Goal: Obtain resource: Obtain resource

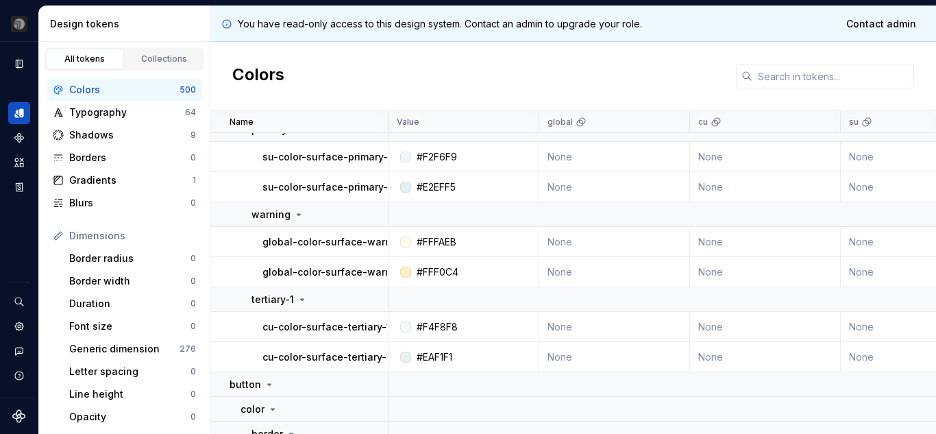
scroll to position [17849, 0]
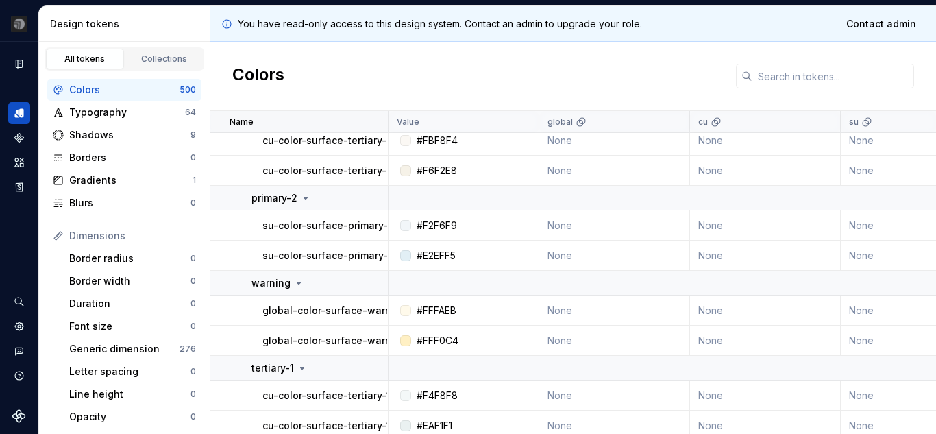
click at [391, 120] on div at bounding box center [393, 122] width 8 height 22
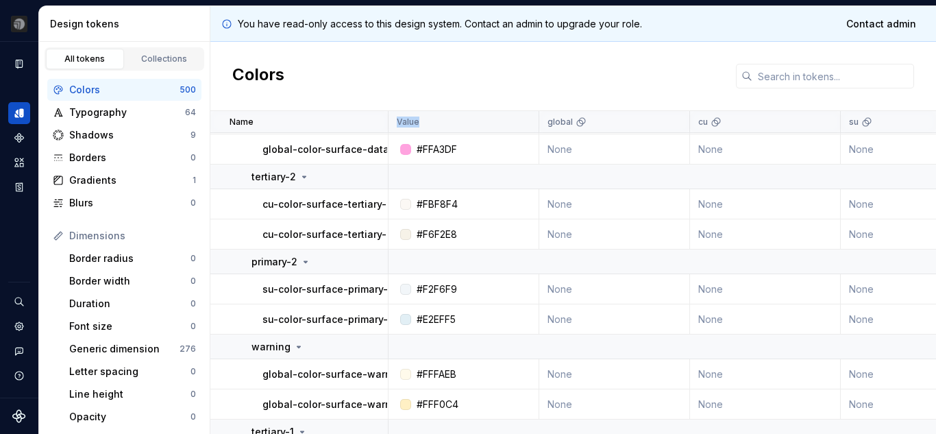
drag, startPoint x: 387, startPoint y: 120, endPoint x: 436, endPoint y: 121, distance: 48.7
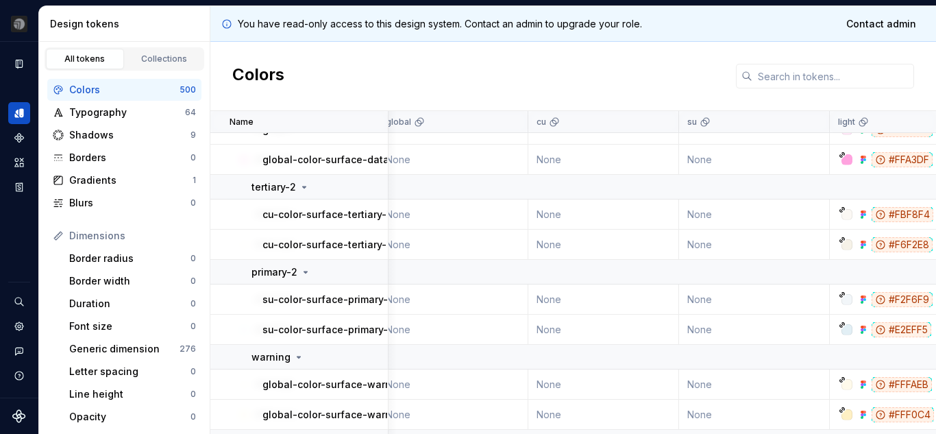
scroll to position [17775, 0]
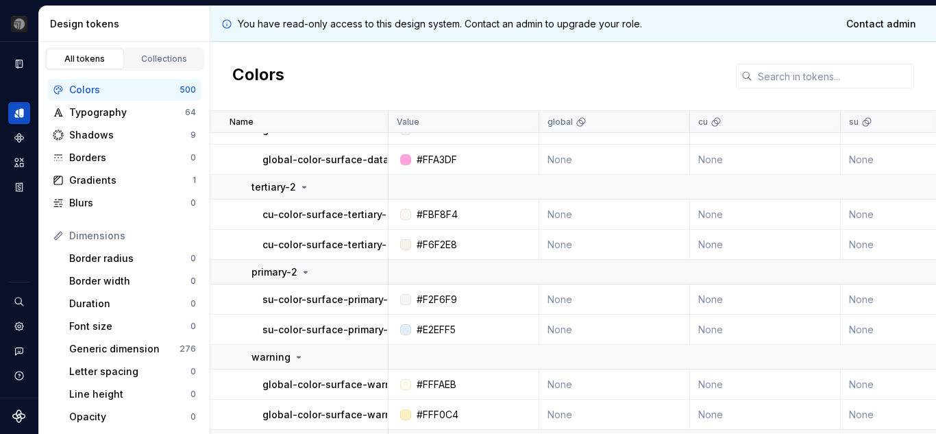
click at [259, 224] on td "cu-color-surface-tertiary-2-default" at bounding box center [299, 214] width 178 height 30
click at [303, 221] on td "cu-color-surface-tertiary-2-default" at bounding box center [299, 214] width 178 height 30
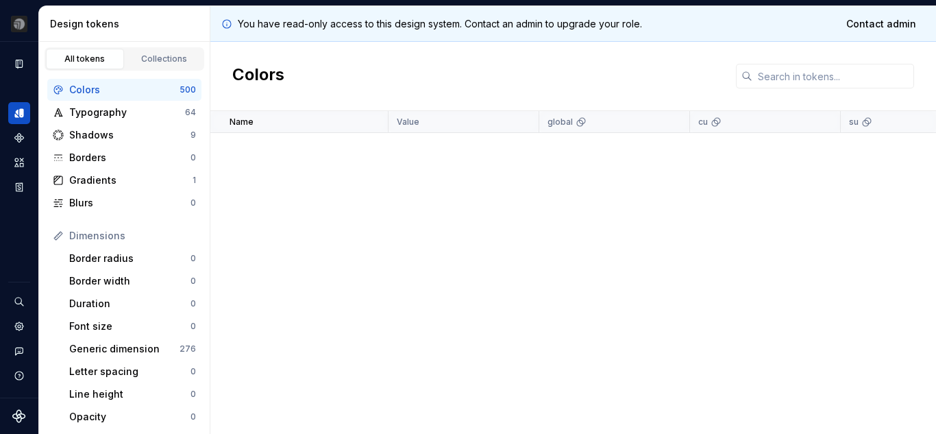
scroll to position [0, 0]
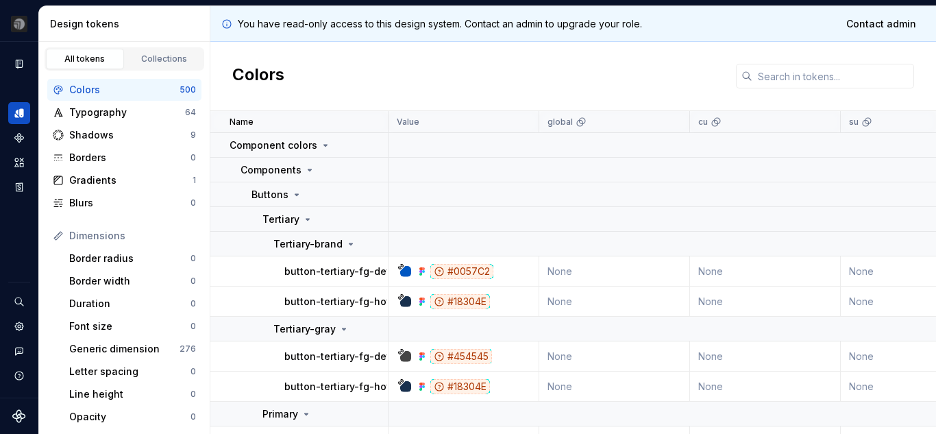
click at [301, 271] on p "button-tertiary-fg-default" at bounding box center [346, 272] width 125 height 14
copy p "button-tertiary-fg-default"
click at [322, 302] on p "button-tertiary-fg-hover" at bounding box center [342, 302] width 117 height 14
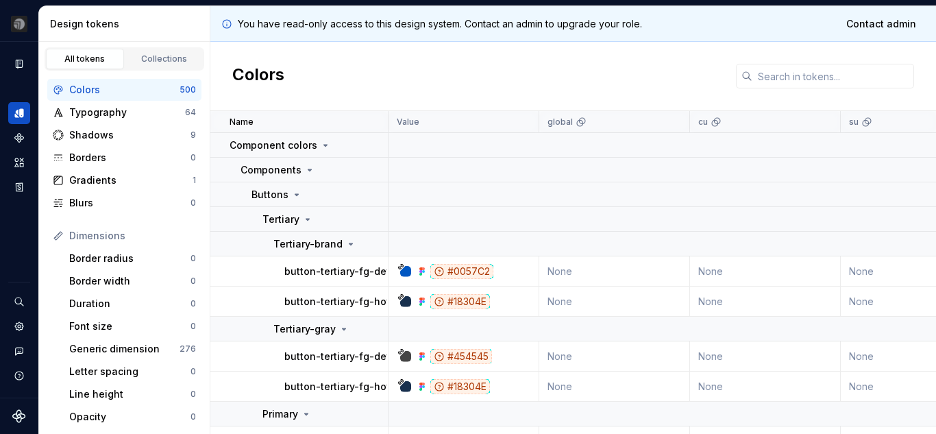
click at [322, 302] on p "button-tertiary-fg-hover" at bounding box center [342, 302] width 117 height 14
copy p "button-tertiary-fg-hover"
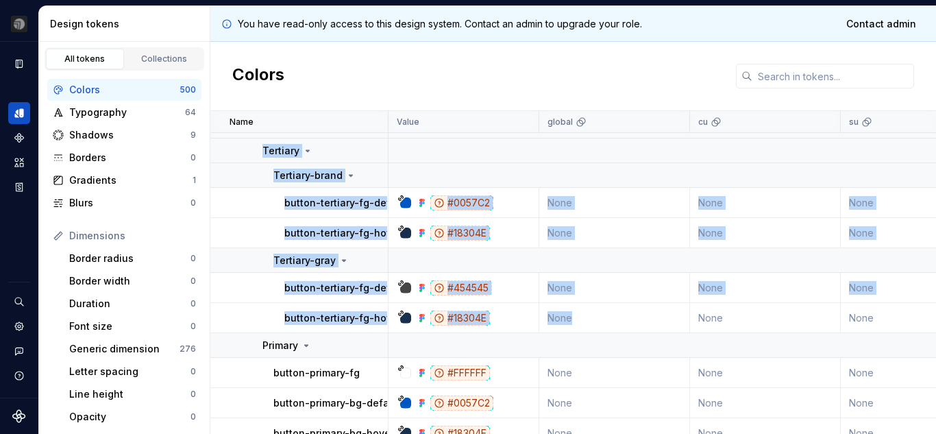
drag, startPoint x: 257, startPoint y: 146, endPoint x: 574, endPoint y: 321, distance: 362.3
copy tbody "Tertiary Tertiary-brand button-tertiary-fg-default #0057C2 None None None None …"
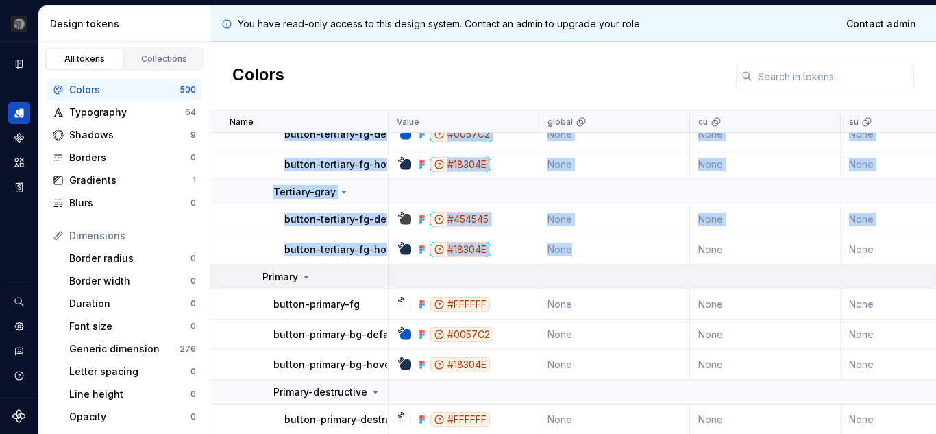
scroll to position [206, 0]
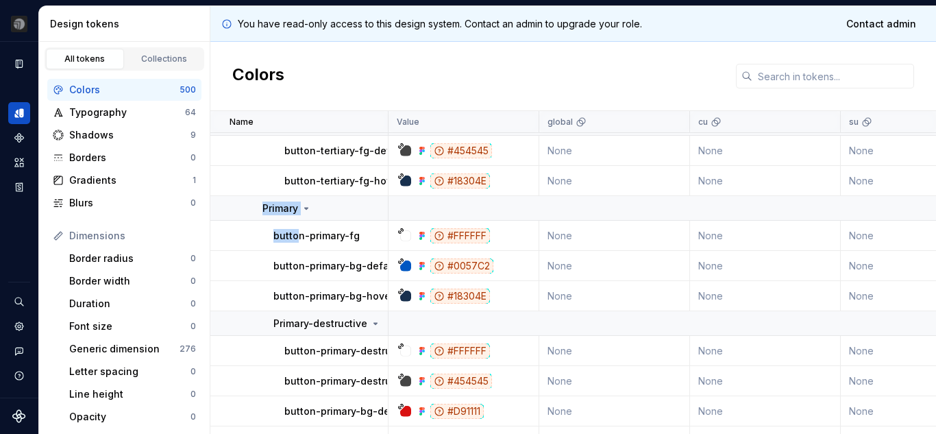
drag, startPoint x: 258, startPoint y: 204, endPoint x: 306, endPoint y: 254, distance: 68.3
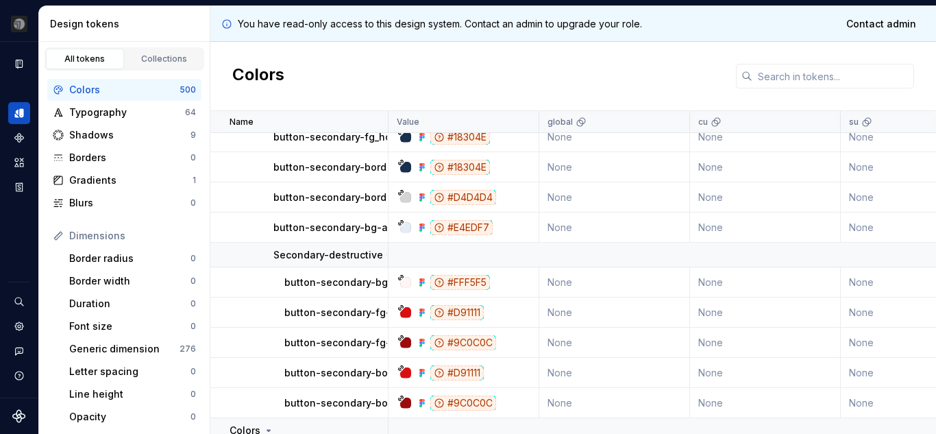
scroll to position [754, 0]
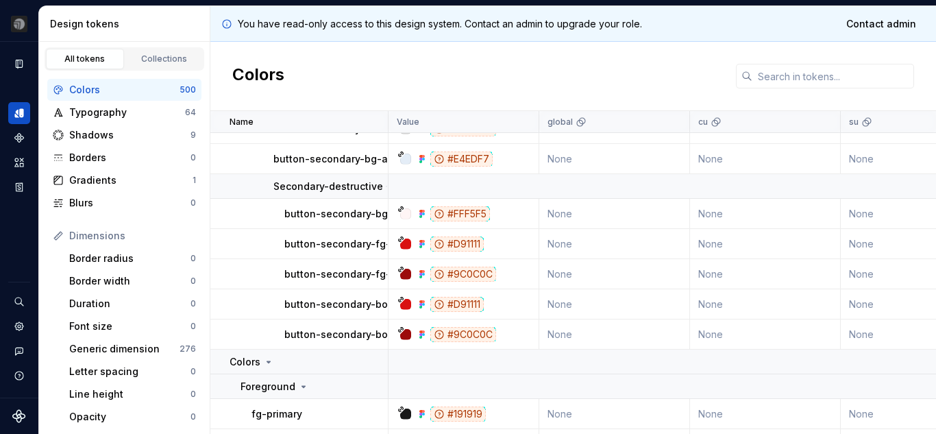
click at [581, 332] on td "None" at bounding box center [614, 334] width 151 height 30
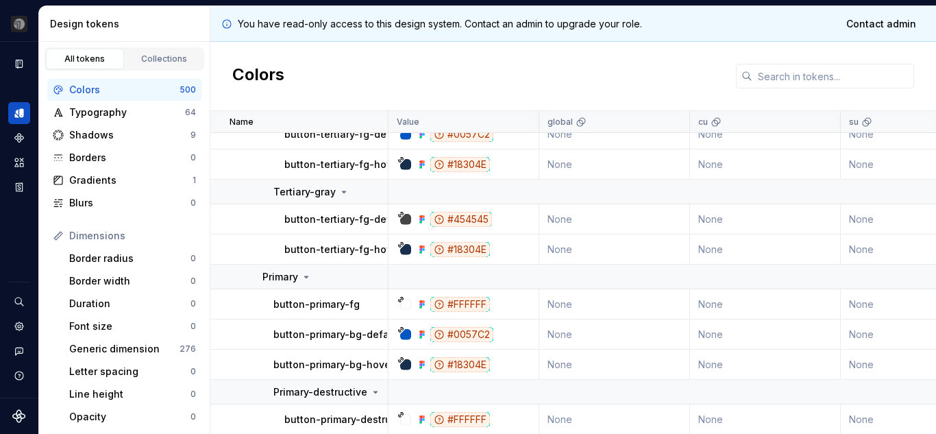
scroll to position [206, 0]
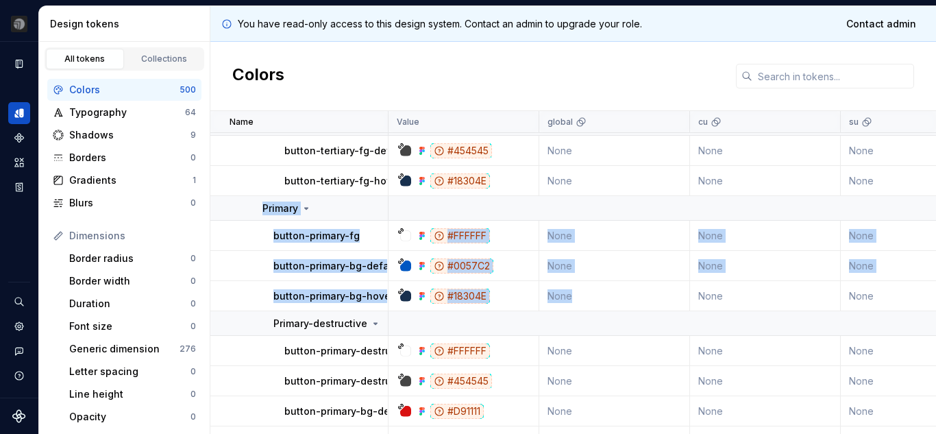
drag, startPoint x: 260, startPoint y: 203, endPoint x: 625, endPoint y: 293, distance: 376.2
copy tbody "Primary button-primary-fg #FFFFFF None None None None #FFFFFF #FFFFFF None colo…"
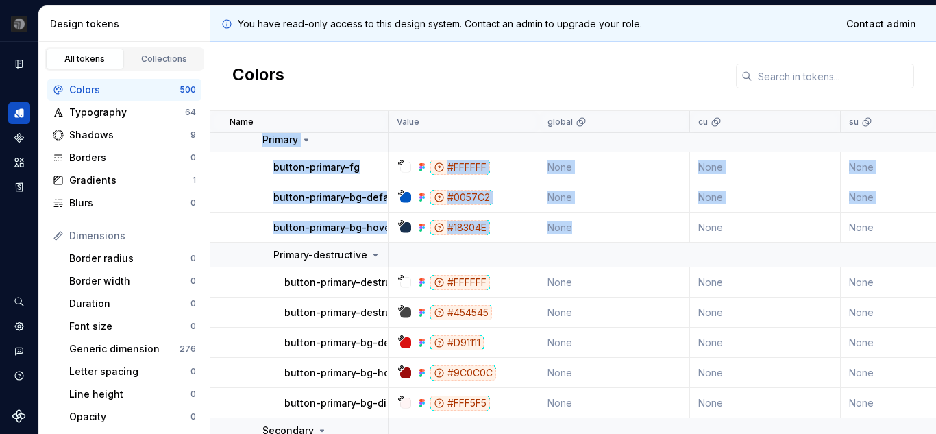
scroll to position [343, 0]
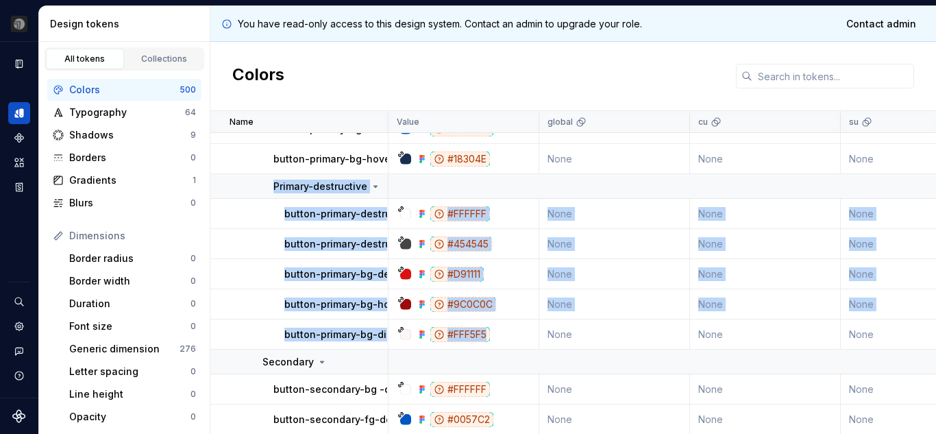
drag, startPoint x: 273, startPoint y: 186, endPoint x: 500, endPoint y: 343, distance: 275.3
copy tbody "Primary-destructive button-primary-destructive-fg #FFFFFF None None None None #…"
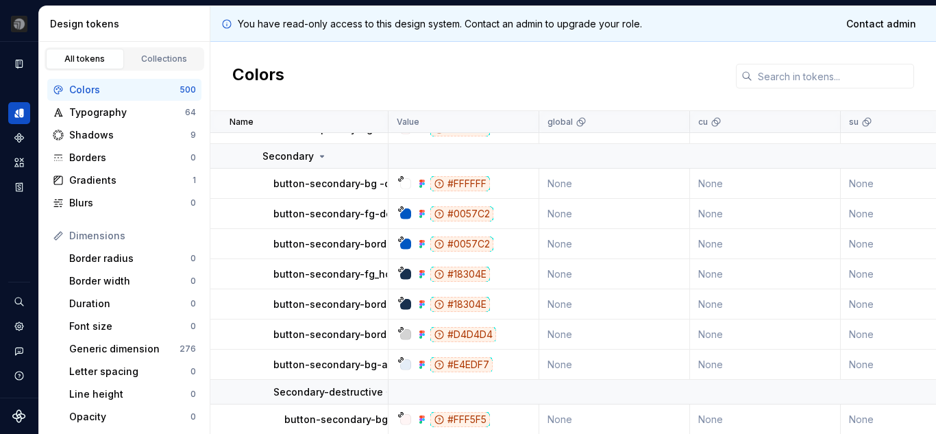
scroll to position [808, 0]
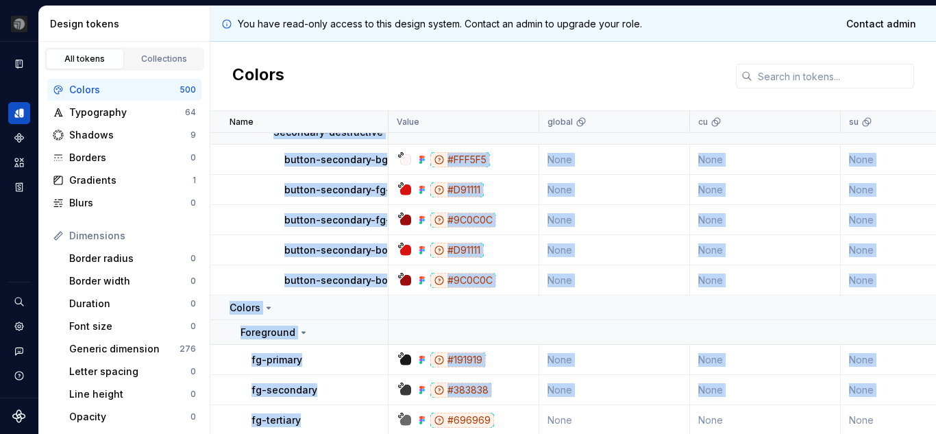
drag, startPoint x: 262, startPoint y: 156, endPoint x: 370, endPoint y: 410, distance: 276.4
click at [604, 261] on td "None" at bounding box center [614, 250] width 151 height 30
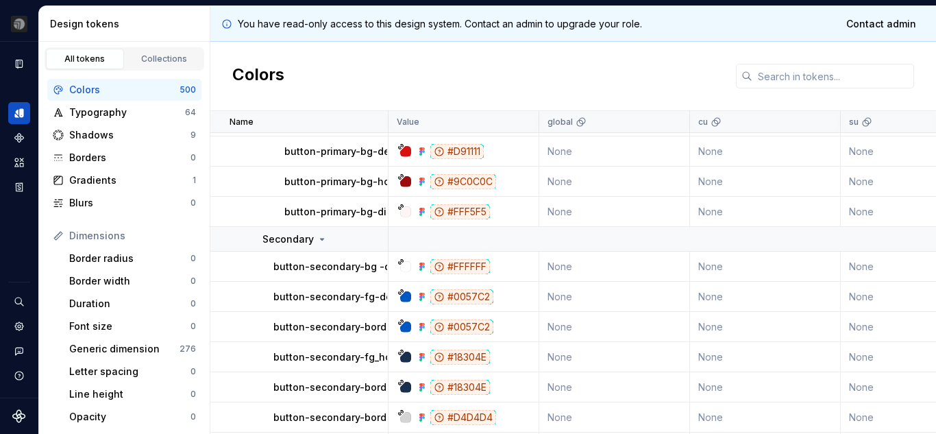
scroll to position [534, 0]
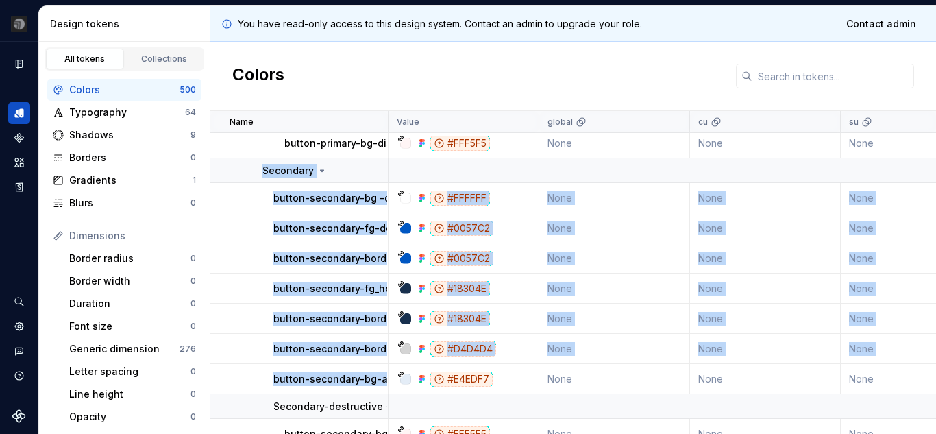
drag, startPoint x: 262, startPoint y: 166, endPoint x: 504, endPoint y: 380, distance: 322.4
click at [504, 382] on div "#E4EDF7" at bounding box center [468, 378] width 140 height 15
click at [521, 375] on div "#E4EDF7" at bounding box center [468, 378] width 140 height 15
click at [601, 375] on td "None" at bounding box center [614, 379] width 151 height 30
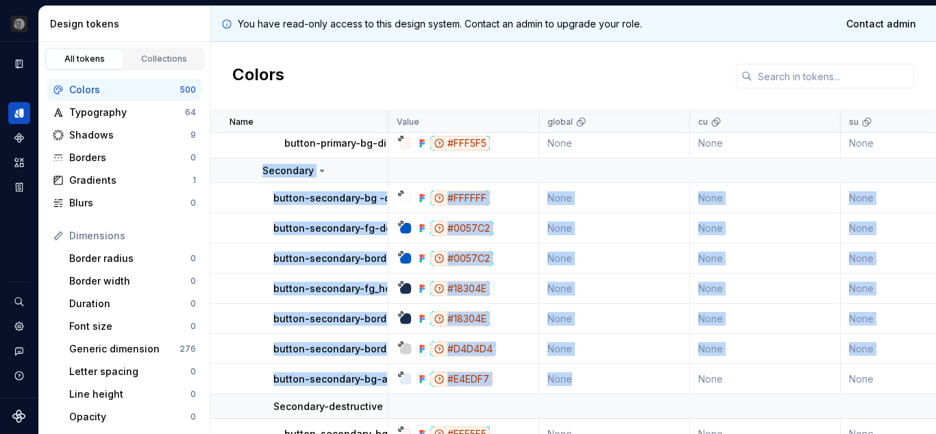
copy tbody "Secondary button-secondary-bg -default #FFFFFF None None None None #FFFFFF #FFF…"
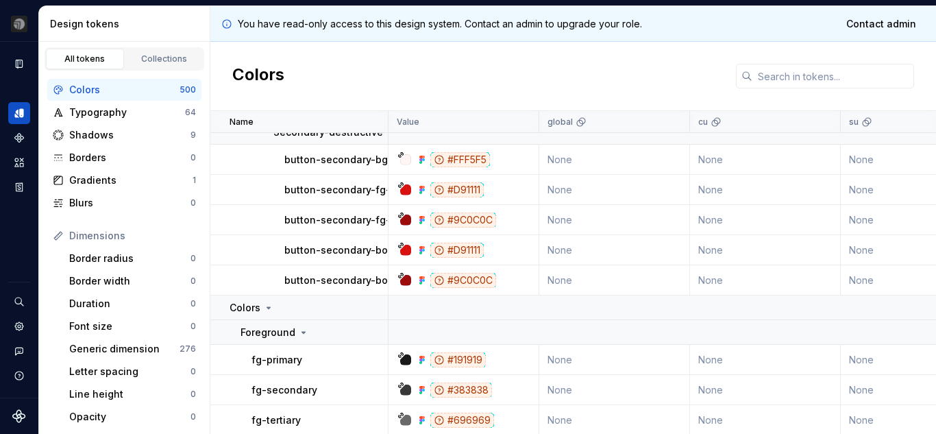
scroll to position [740, 0]
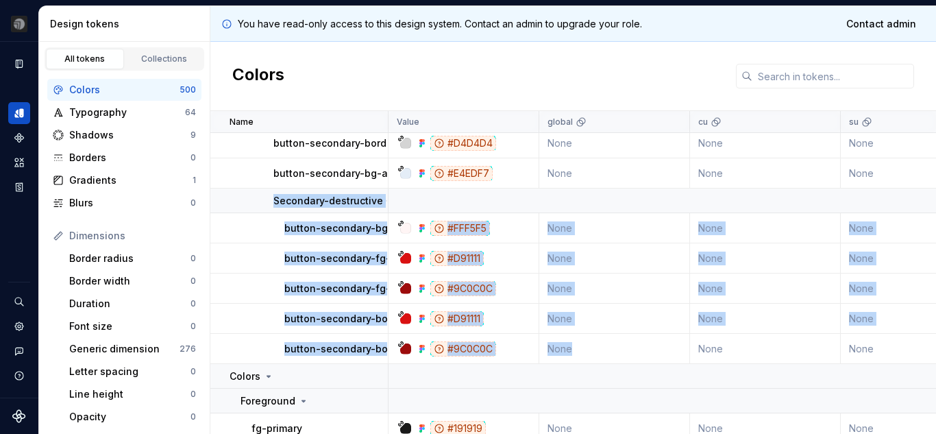
drag, startPoint x: 268, startPoint y: 200, endPoint x: 588, endPoint y: 353, distance: 354.7
copy tbody "Secondary-destructive button-secondary-bg-destructive #FFF5F5 None None None No…"
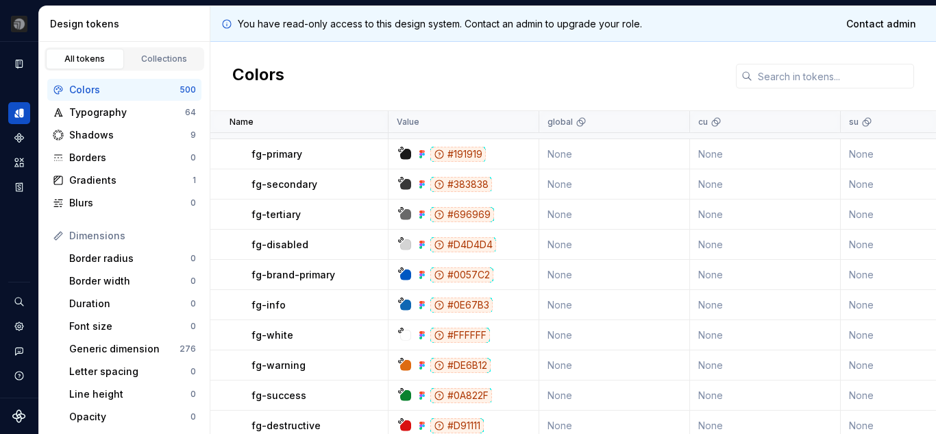
scroll to position [877, 0]
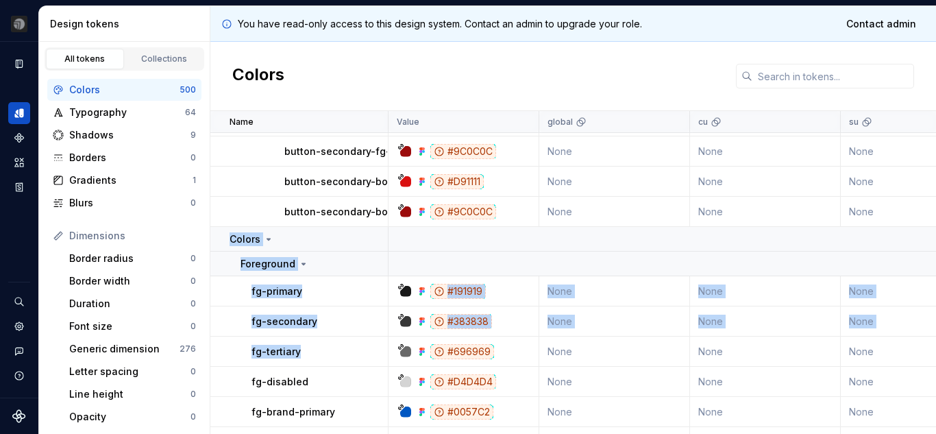
drag, startPoint x: 227, startPoint y: 236, endPoint x: 356, endPoint y: 350, distance: 172.3
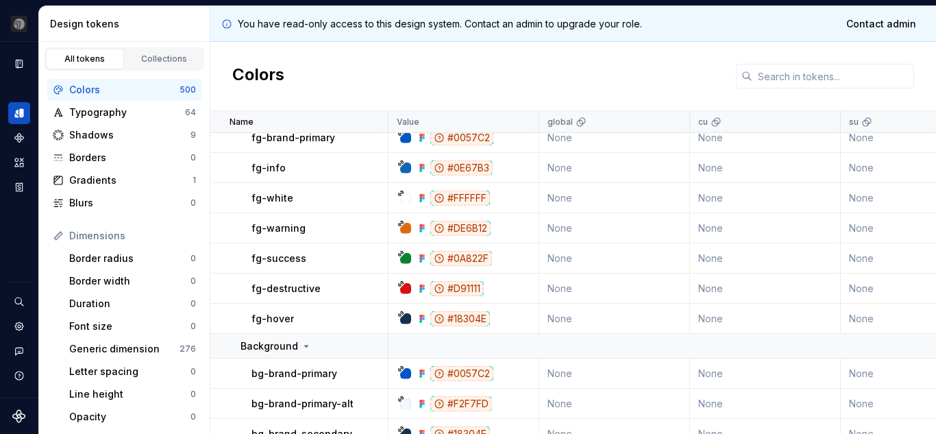
scroll to position [1219, 0]
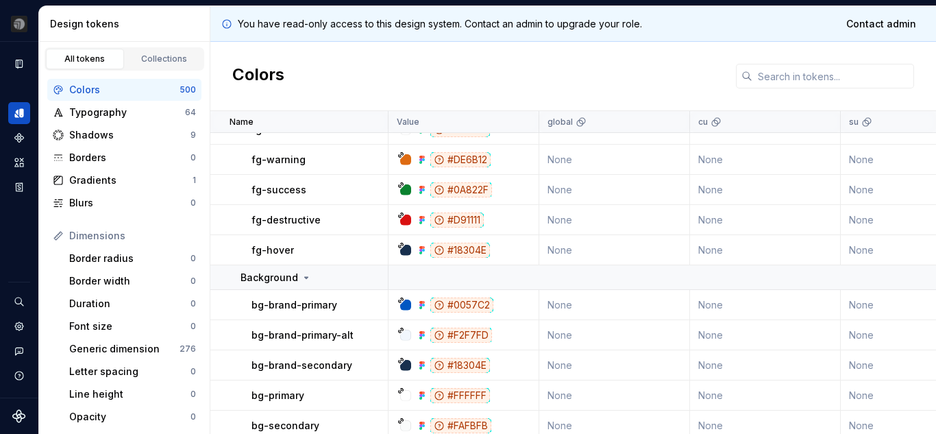
click at [581, 252] on td "None" at bounding box center [614, 250] width 151 height 30
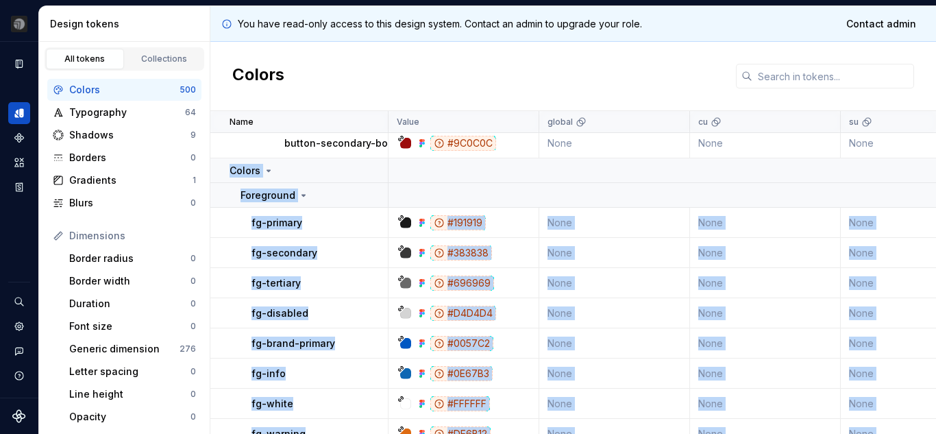
scroll to position [877, 0]
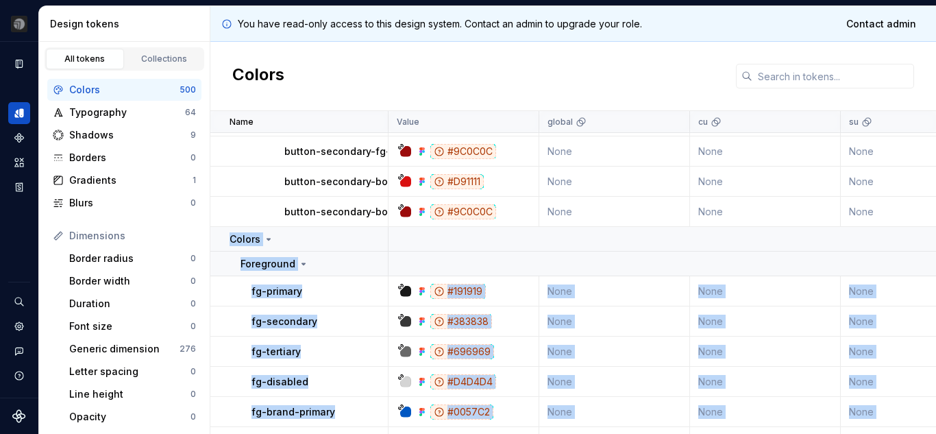
copy tbody "Colors Foreground fg-primary #191919 None None None None #191919 #191919 None c…"
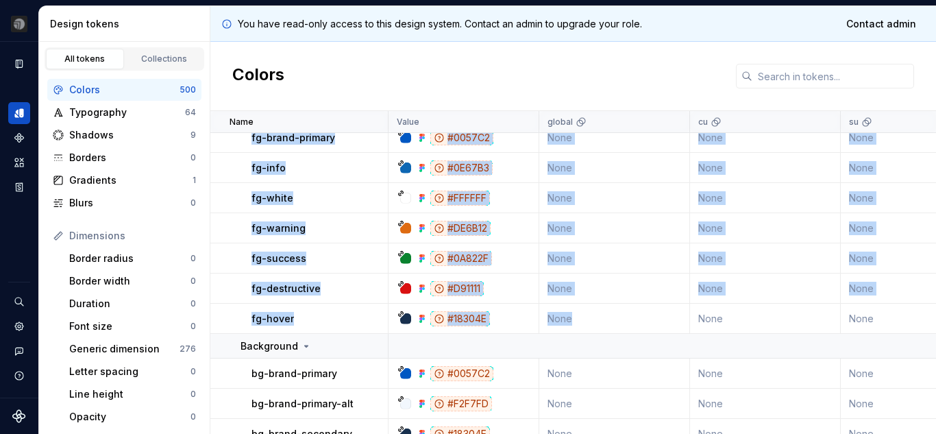
scroll to position [1288, 0]
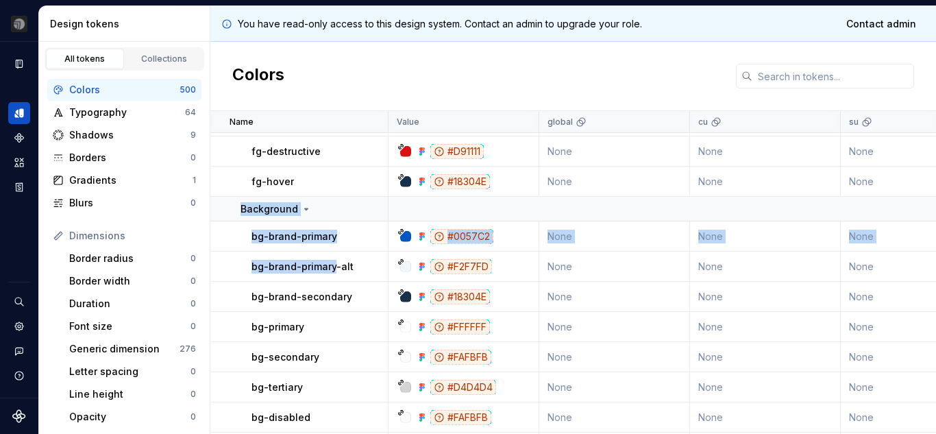
drag, startPoint x: 238, startPoint y: 208, endPoint x: 351, endPoint y: 277, distance: 132.6
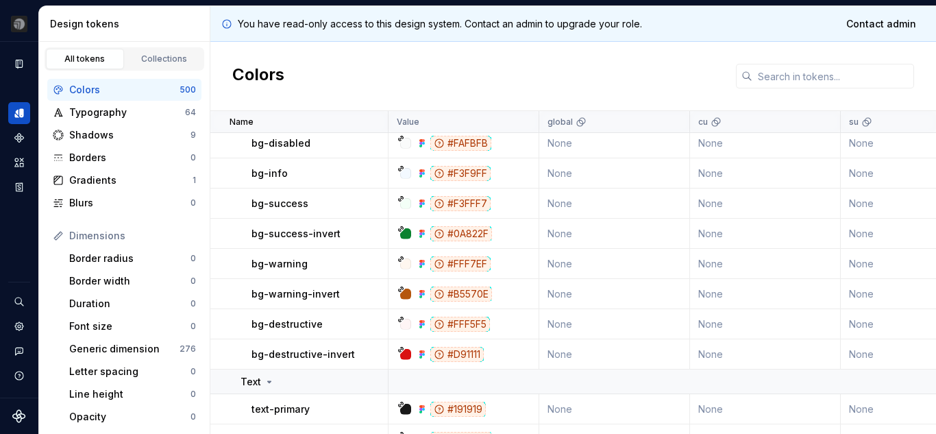
scroll to position [1699, 0]
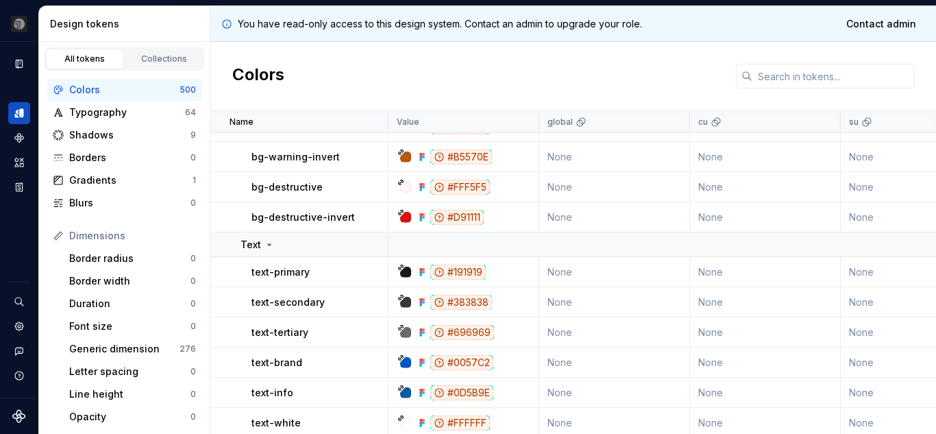
click at [593, 217] on td "None" at bounding box center [614, 217] width 151 height 30
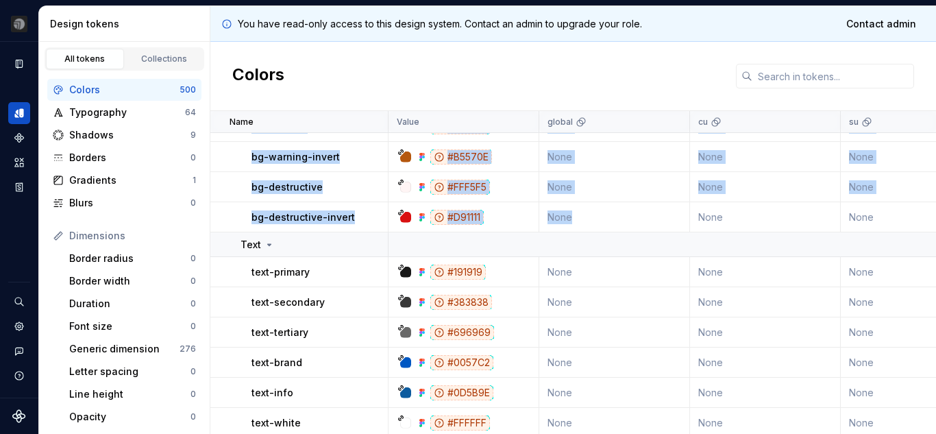
copy tbody "bg-brand-primary #0057C2 None None None None #0057C2 #0057C2 None color modes N…"
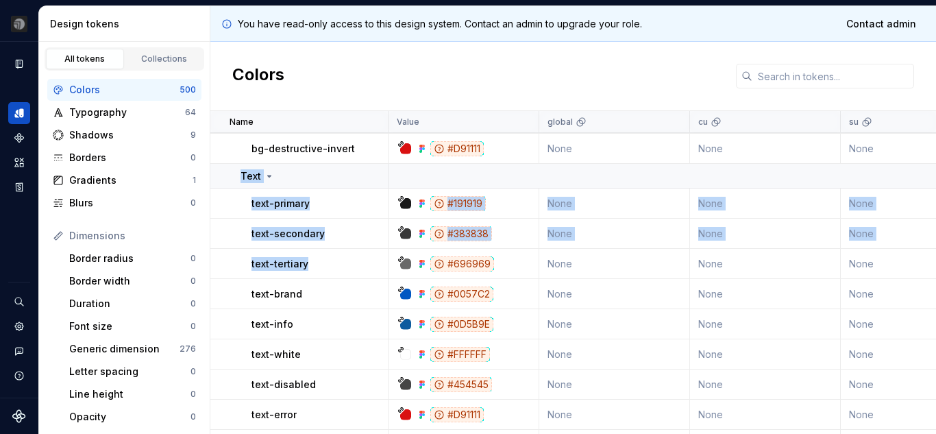
drag, startPoint x: 238, startPoint y: 171, endPoint x: 338, endPoint y: 273, distance: 143.0
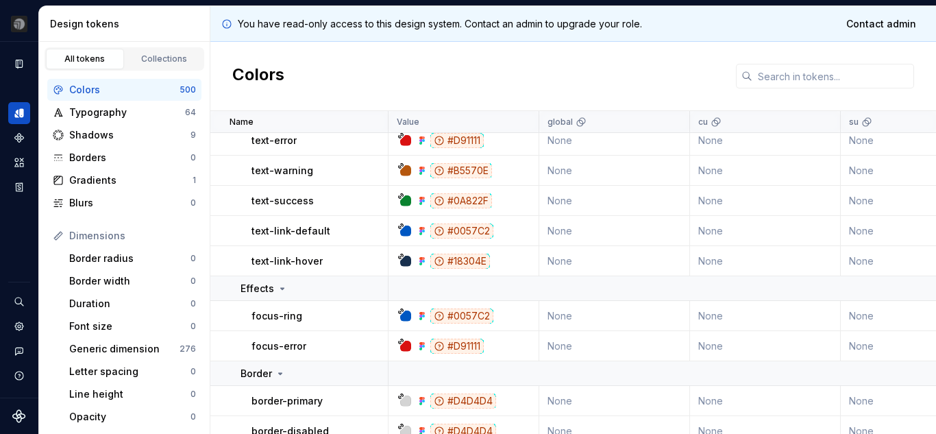
scroll to position [2110, 0]
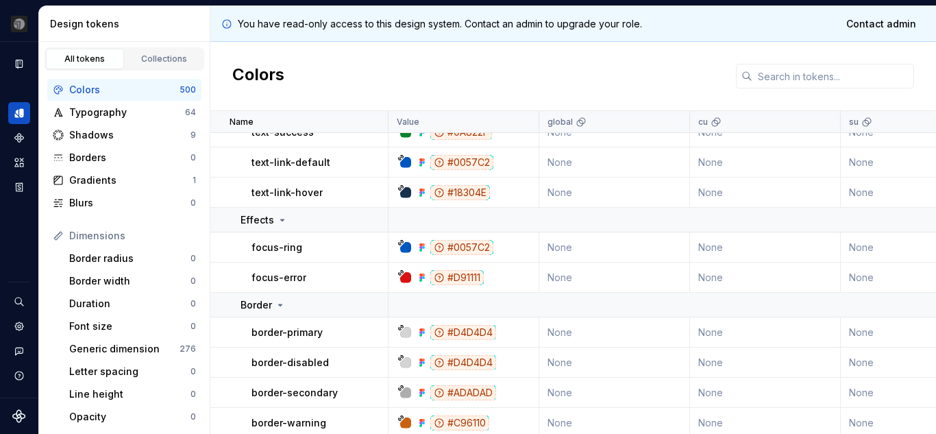
click at [594, 189] on td "None" at bounding box center [614, 193] width 151 height 30
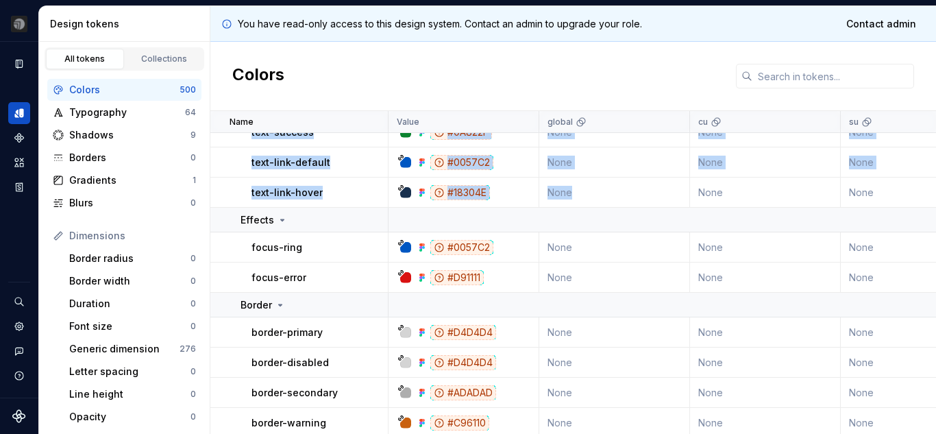
copy tbody "Text text-primary #191919 None None None None #191919 #191919 None color modes …"
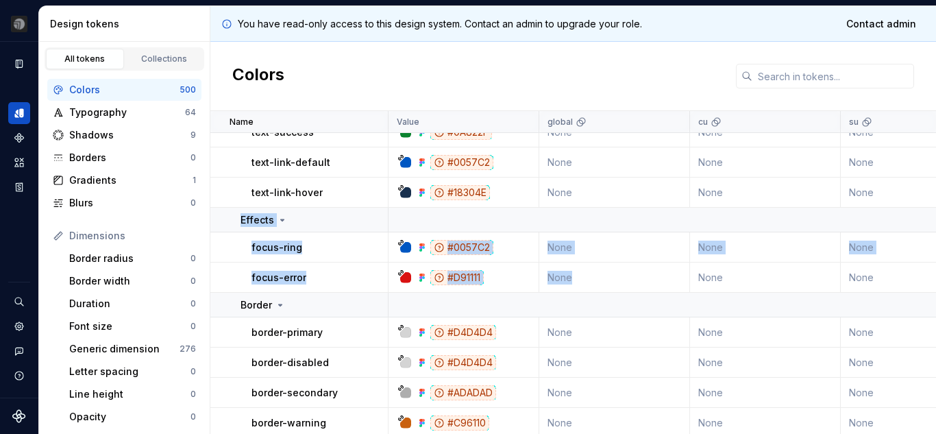
drag, startPoint x: 264, startPoint y: 221, endPoint x: 587, endPoint y: 276, distance: 328.0
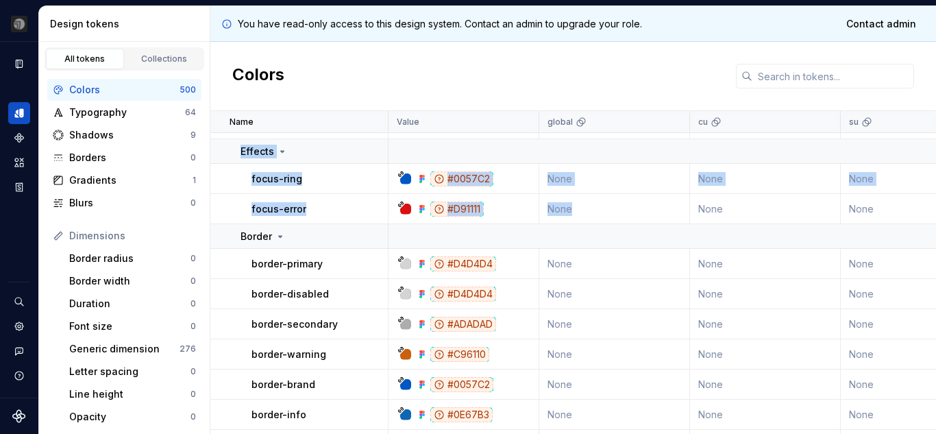
scroll to position [2247, 0]
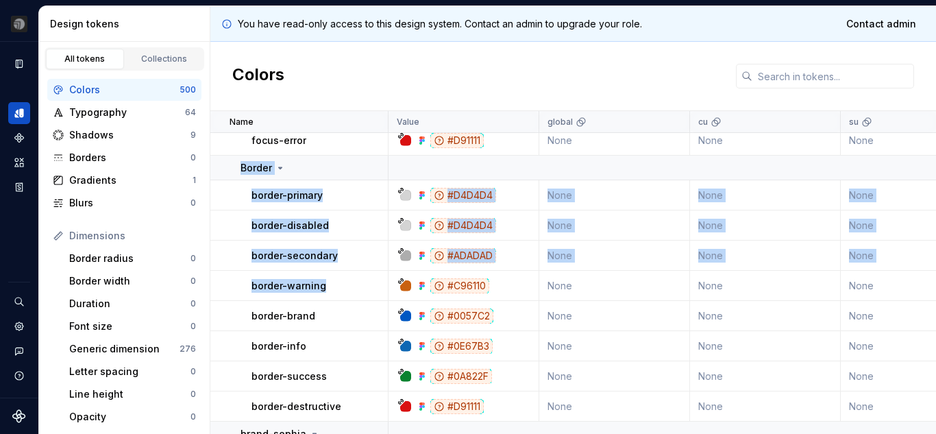
drag, startPoint x: 239, startPoint y: 165, endPoint x: 524, endPoint y: 337, distance: 332.6
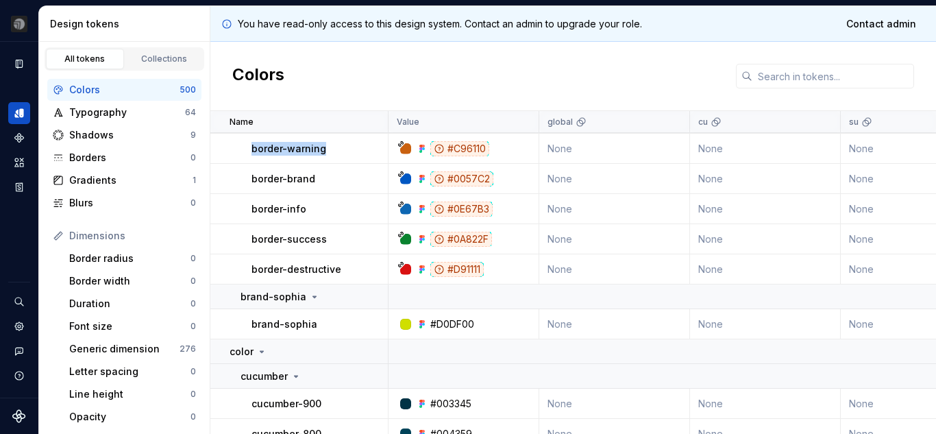
scroll to position [2453, 0]
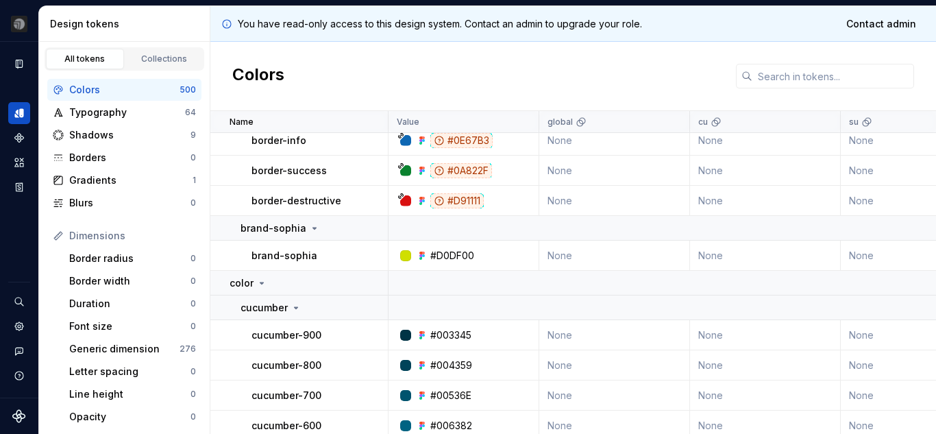
click at [589, 197] on td "None" at bounding box center [614, 201] width 151 height 30
drag, startPoint x: 236, startPoint y: 229, endPoint x: 589, endPoint y: 254, distance: 353.1
